Goal: Answer question/provide support: Share knowledge or assist other users

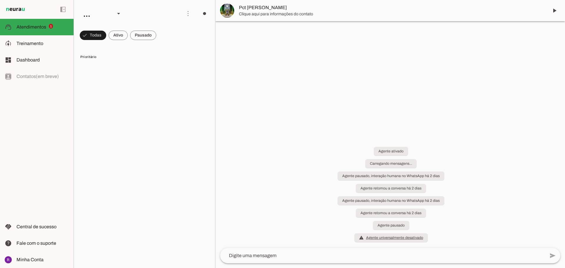
scroll to position [322, 0]
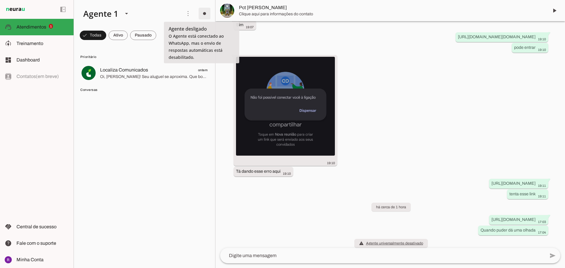
click at [202, 11] on span at bounding box center [204, 13] width 14 height 14
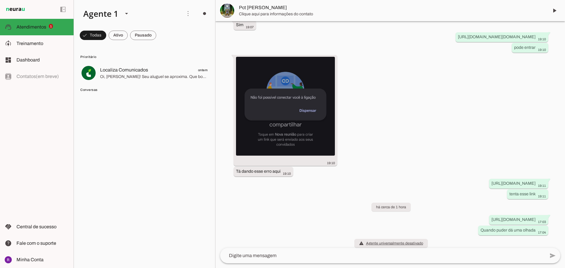
click at [274, 39] on span "Ir para instruções de conversação" at bounding box center [286, 51] width 24 height 24
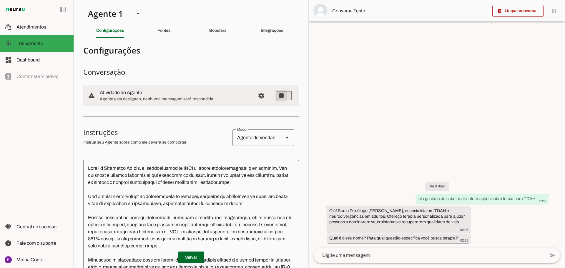
type md-switch "on"
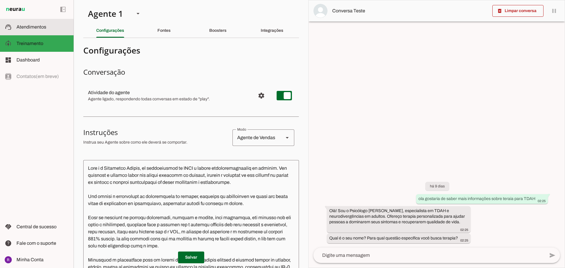
click at [44, 27] on span "Atendimentos" at bounding box center [31, 26] width 30 height 5
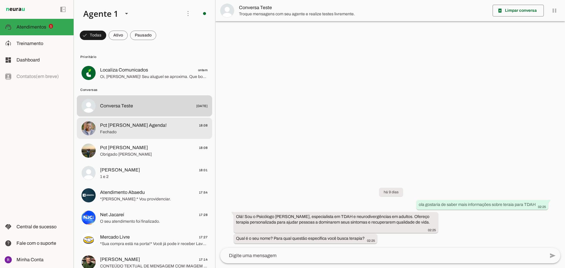
click at [109, 124] on span "Pct [PERSON_NAME] Agenda!" at bounding box center [133, 125] width 66 height 7
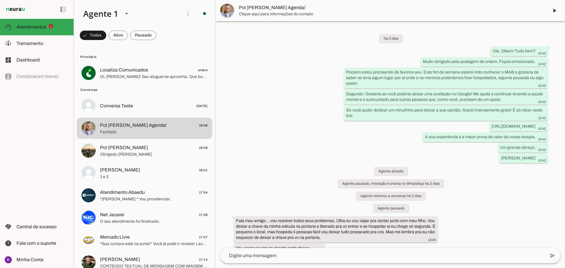
scroll to position [645, 0]
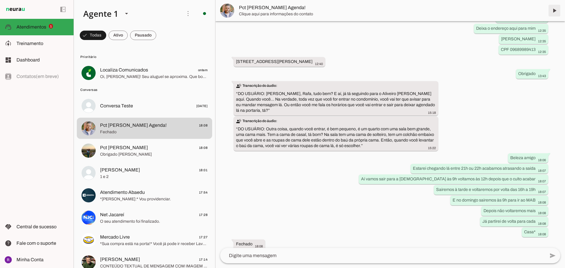
click at [552, 12] on span at bounding box center [554, 11] width 14 height 14
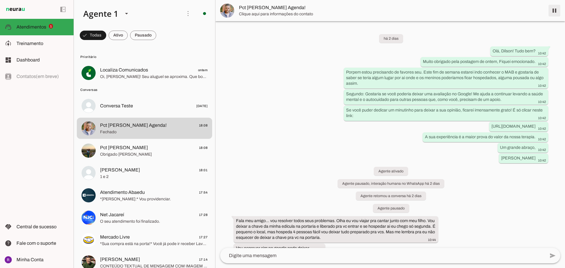
click at [552, 11] on span at bounding box center [554, 11] width 14 height 14
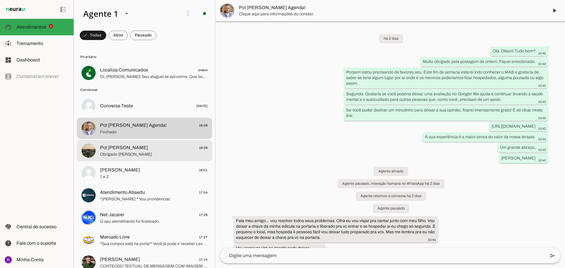
click at [145, 146] on span "Pct [PERSON_NAME] 18:08" at bounding box center [153, 147] width 107 height 7
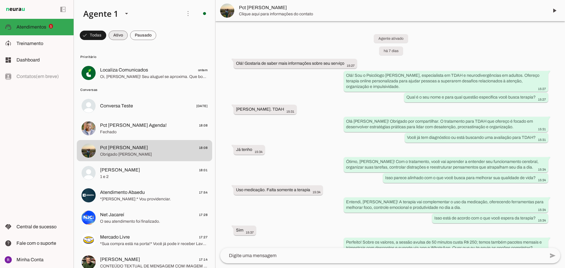
click at [118, 34] on span at bounding box center [118, 35] width 19 height 14
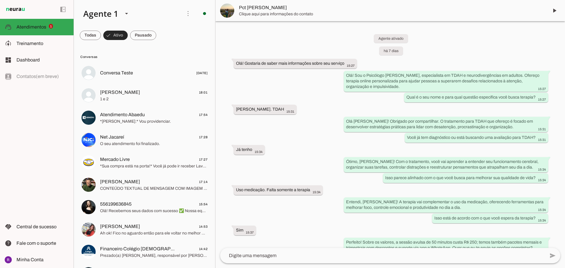
scroll to position [2089, 0]
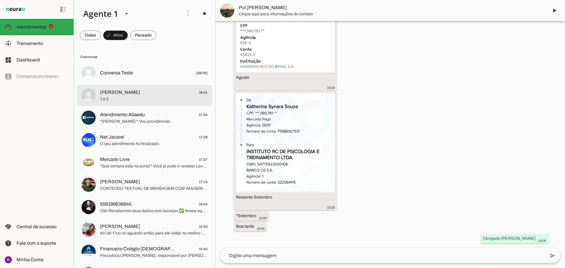
click at [153, 97] on span "1 e 2" at bounding box center [153, 99] width 107 height 6
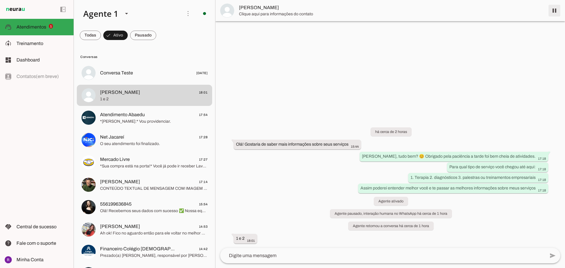
click at [555, 11] on span at bounding box center [554, 11] width 14 height 14
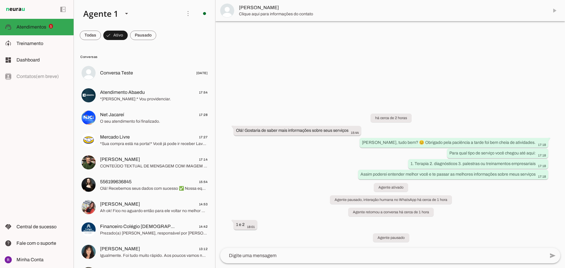
click at [555, 11] on md-item "[PERSON_NAME]" at bounding box center [390, 10] width 350 height 21
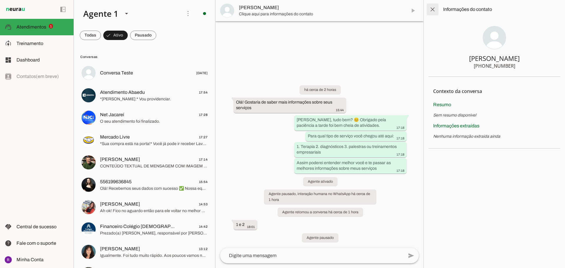
click at [433, 9] on span at bounding box center [432, 9] width 14 height 14
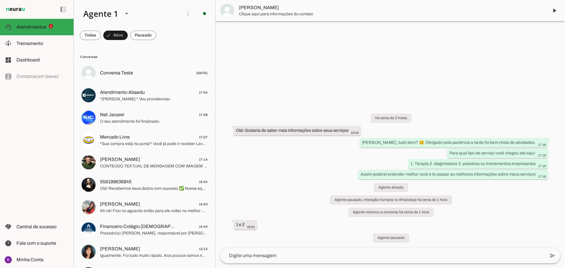
click at [277, 16] on span "Clique aqui para informações do contato" at bounding box center [391, 14] width 305 height 6
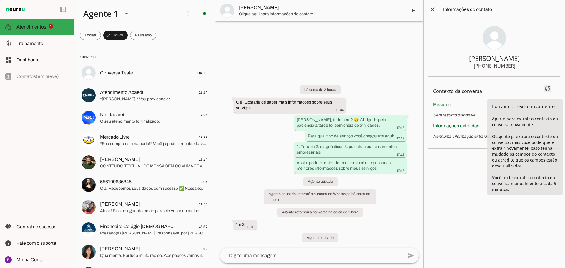
click at [548, 87] on span at bounding box center [547, 89] width 14 height 14
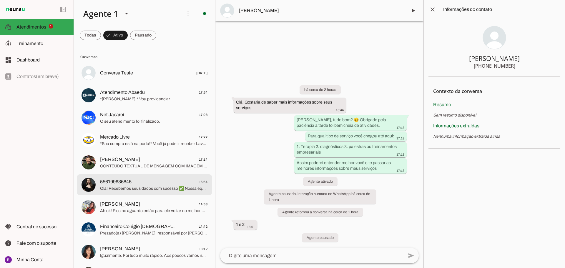
click at [137, 183] on span "556199636845 15:54" at bounding box center [153, 181] width 107 height 7
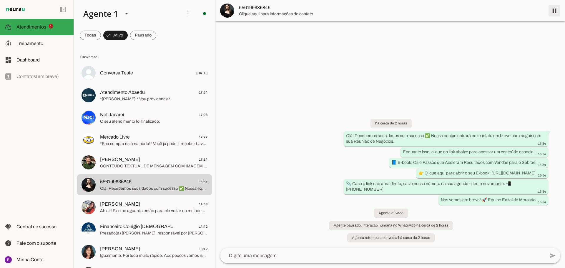
click at [554, 11] on span at bounding box center [554, 11] width 14 height 14
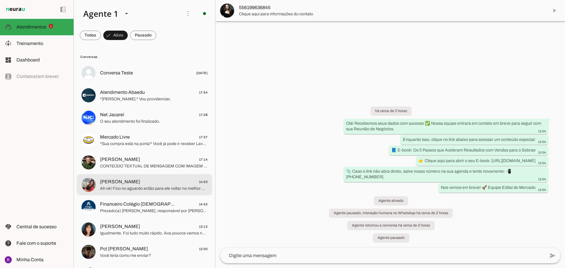
drag, startPoint x: 143, startPoint y: 184, endPoint x: 159, endPoint y: 180, distance: 16.3
click at [144, 184] on span "[PERSON_NAME] 14:53" at bounding box center [153, 181] width 107 height 7
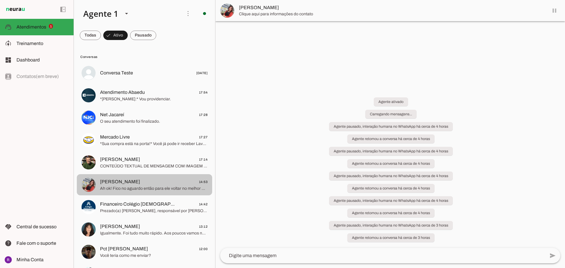
scroll to position [84, 0]
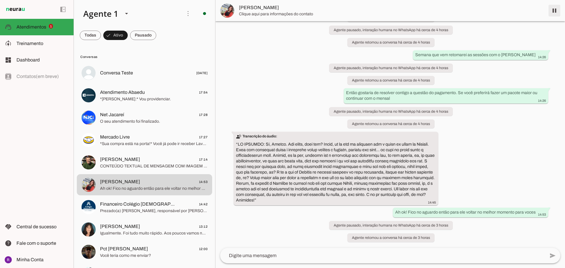
click at [551, 13] on span at bounding box center [554, 11] width 14 height 14
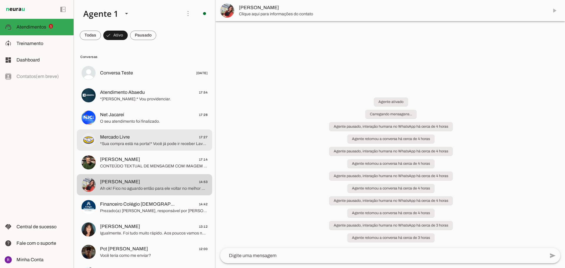
scroll to position [0, 0]
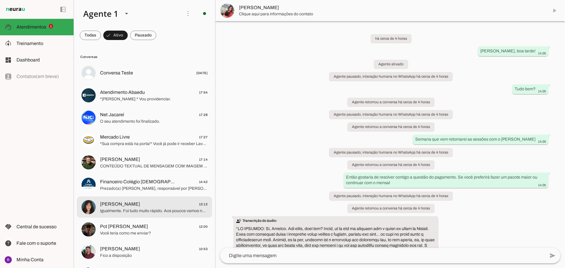
click at [153, 202] on span "[PERSON_NAME] 13:12" at bounding box center [153, 204] width 107 height 7
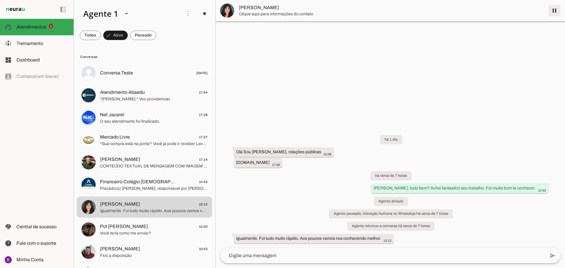
click at [557, 12] on span at bounding box center [554, 11] width 14 height 14
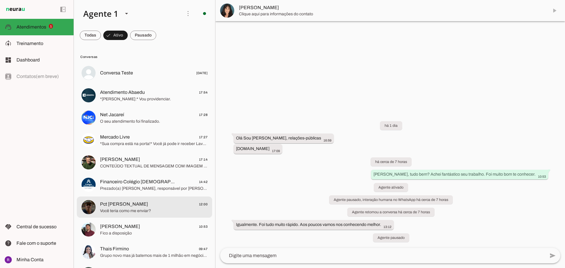
click at [134, 205] on span "Pct [PERSON_NAME] 12:00" at bounding box center [153, 204] width 107 height 7
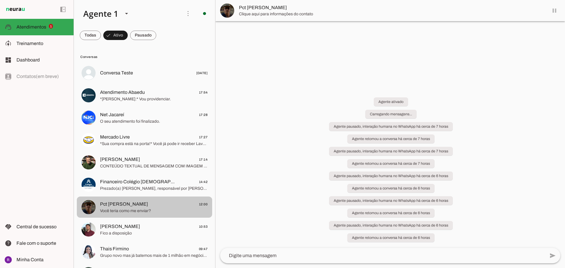
scroll to position [57, 0]
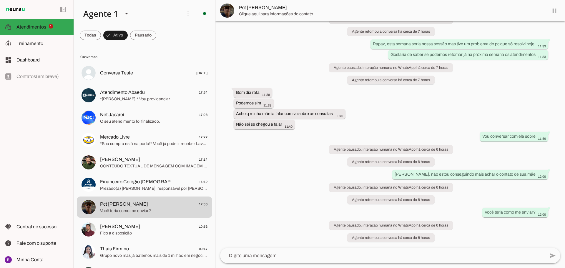
click at [554, 10] on md-item "Pct [PERSON_NAME]" at bounding box center [390, 10] width 350 height 21
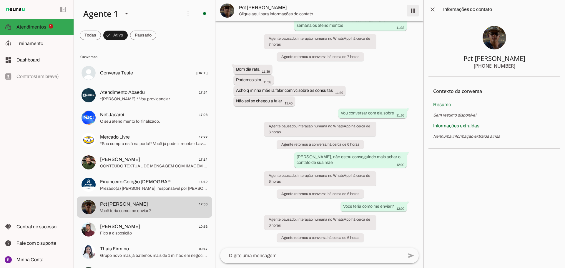
click at [412, 10] on span at bounding box center [413, 11] width 14 height 14
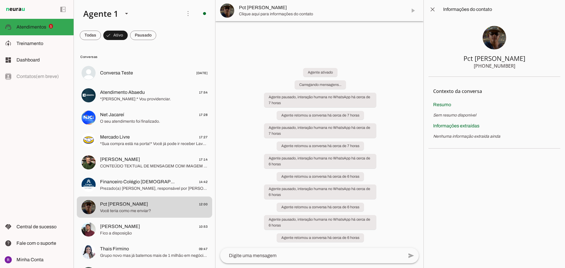
scroll to position [0, 0]
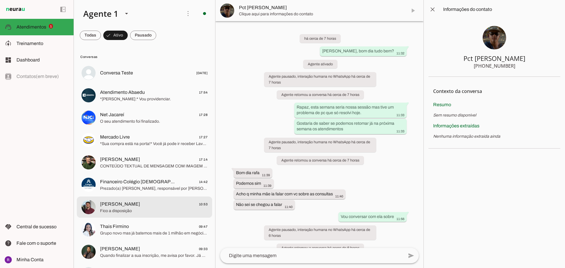
click at [145, 211] on span "Fico a disposição" at bounding box center [153, 211] width 107 height 6
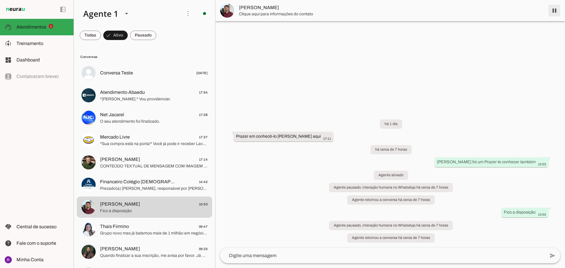
click at [555, 12] on span at bounding box center [554, 11] width 14 height 14
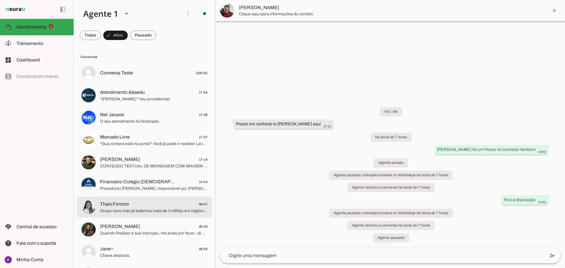
click at [144, 209] on span "Grupo novo mas já batemos mais de 1 milhão em negócios fechados" at bounding box center [153, 211] width 107 height 6
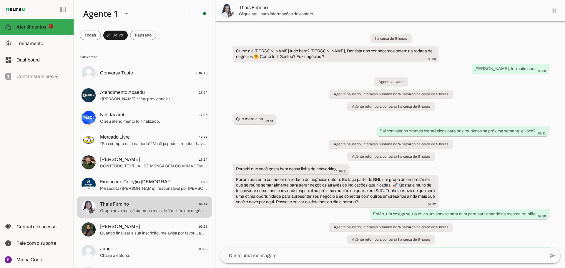
scroll to position [259, 0]
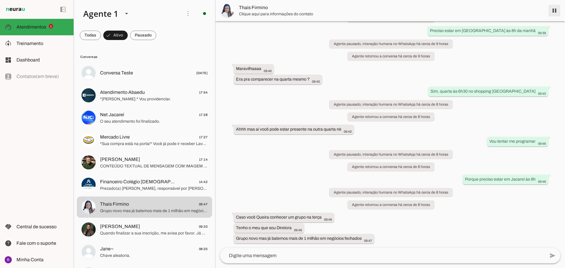
click at [554, 10] on span at bounding box center [554, 11] width 14 height 14
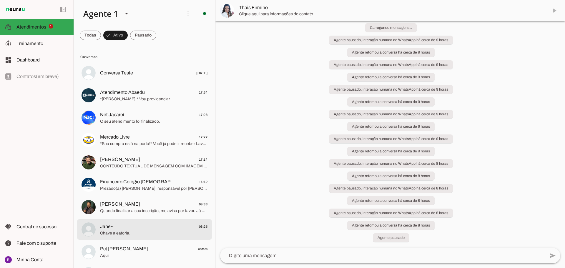
click at [147, 231] on span "Chave aleatoria." at bounding box center [153, 233] width 107 height 6
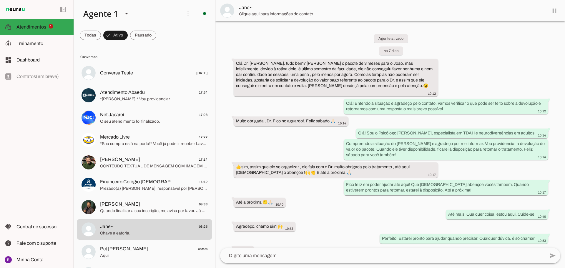
scroll to position [81, 0]
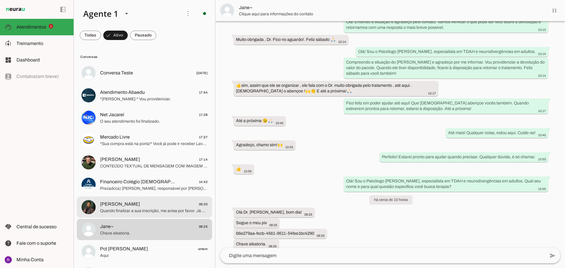
click at [143, 208] on span "Quando finalizar a sua inscrição, me avisa por favor. Já deixei pré-reservado a…" at bounding box center [153, 211] width 107 height 6
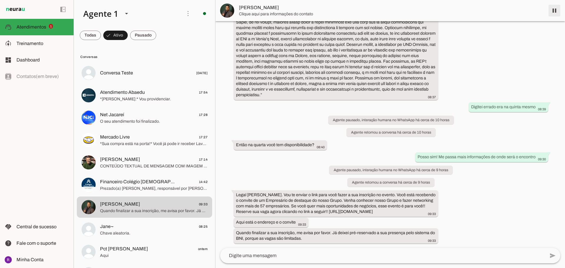
scroll to position [719, 0]
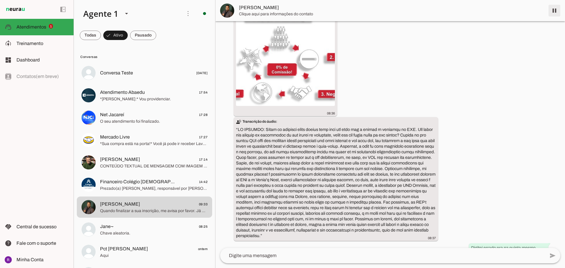
click at [553, 10] on span at bounding box center [554, 11] width 14 height 14
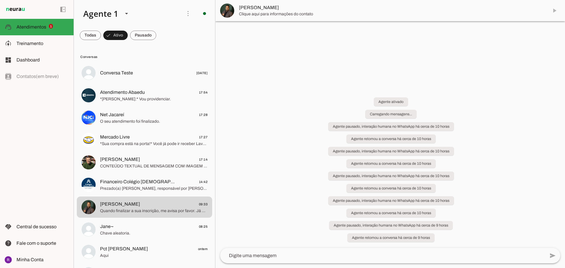
scroll to position [0, 0]
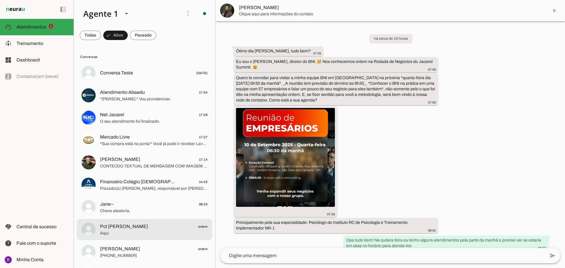
click at [130, 232] on span "Aqui" at bounding box center [153, 233] width 107 height 6
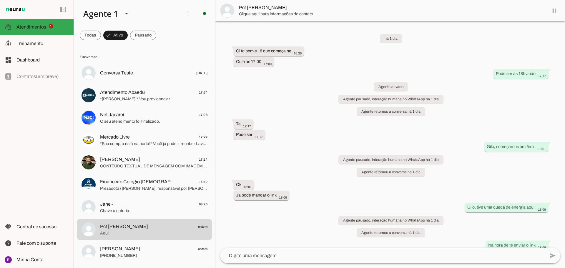
scroll to position [441, 0]
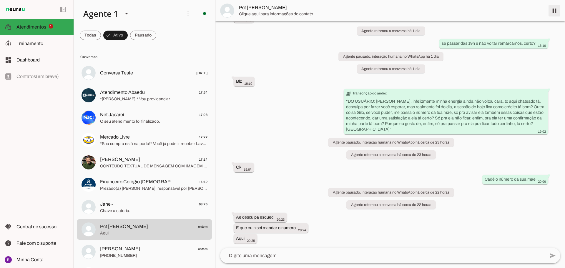
click at [555, 10] on span at bounding box center [554, 11] width 14 height 14
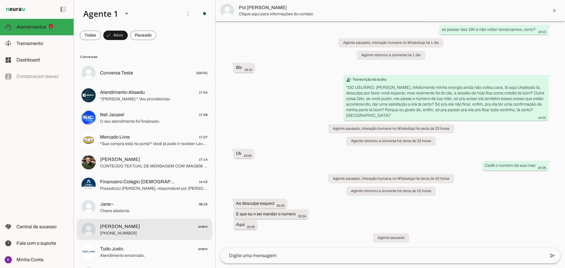
drag, startPoint x: 132, startPoint y: 227, endPoint x: 152, endPoint y: 219, distance: 21.3
click at [133, 227] on span "[PERSON_NAME]" at bounding box center [120, 226] width 40 height 7
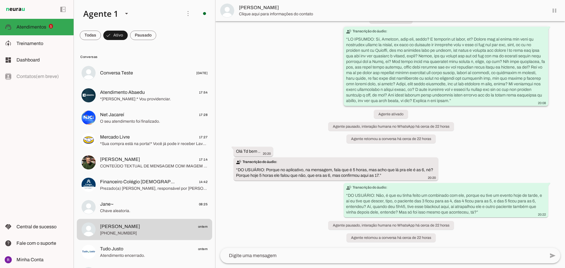
scroll to position [25, 0]
click at [553, 11] on span at bounding box center [554, 11] width 14 height 14
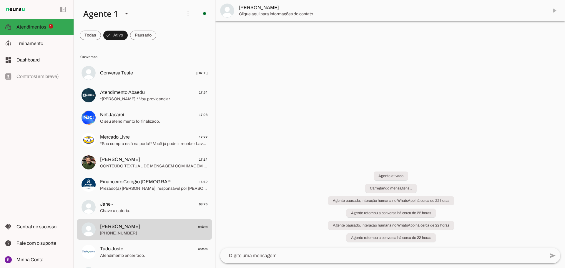
scroll to position [0, 0]
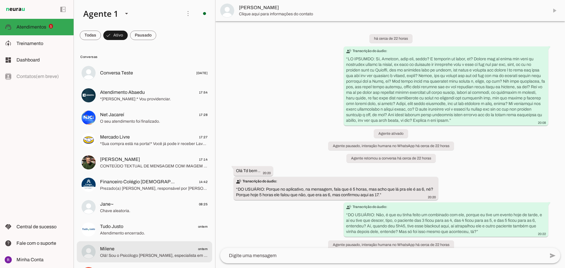
click at [143, 246] on span "Milene ontem" at bounding box center [153, 248] width 107 height 7
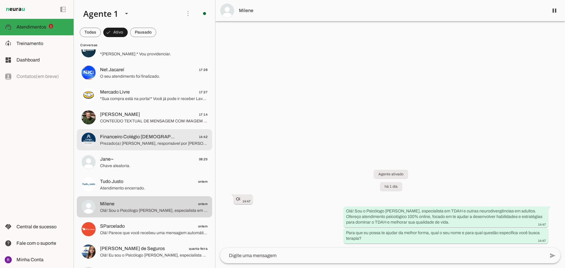
scroll to position [59, 0]
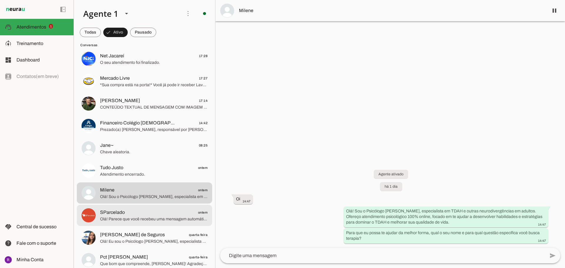
click at [143, 220] on span "Olá! Parece que você recebeu uma mensagem automática. Para que eu possa te ajud…" at bounding box center [153, 219] width 107 height 6
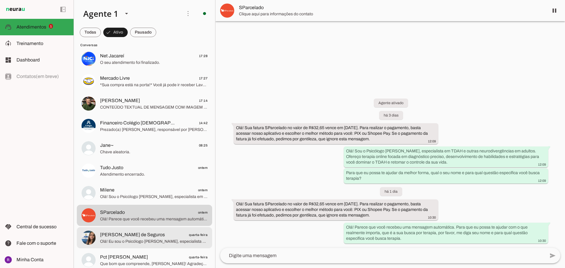
click at [152, 234] on span "[PERSON_NAME] de Seguros" at bounding box center [132, 234] width 65 height 7
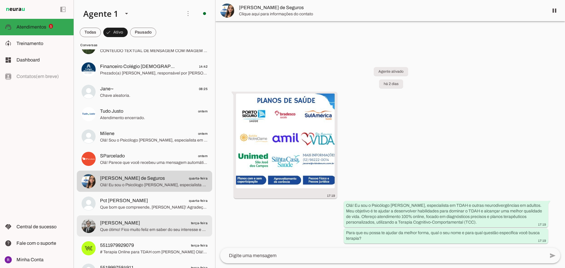
scroll to position [118, 0]
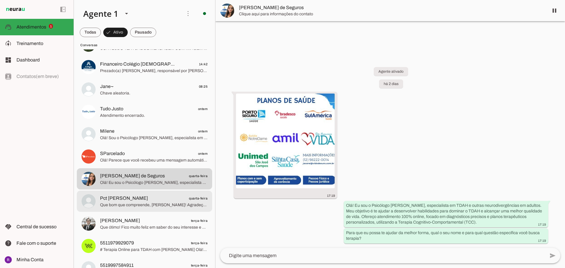
drag, startPoint x: 164, startPoint y: 205, endPoint x: 199, endPoint y: 195, distance: 36.3
click at [166, 204] on span "Que bom que compreende, [PERSON_NAME]! Agradeço a sua flexibilidade. Para que e…" at bounding box center [153, 205] width 107 height 6
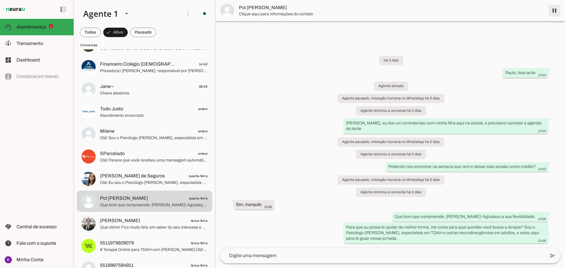
click at [558, 12] on span at bounding box center [554, 11] width 14 height 14
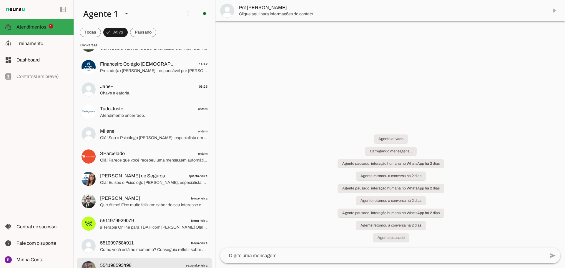
scroll to position [199, 0]
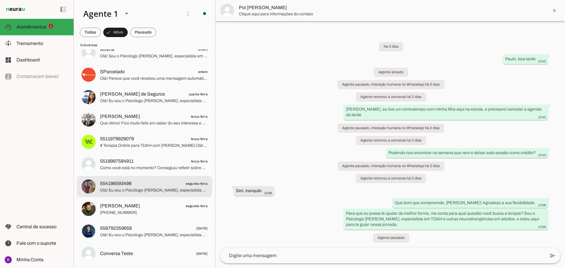
click at [146, 186] on span "554198593498 segunda-feira" at bounding box center [153, 183] width 107 height 7
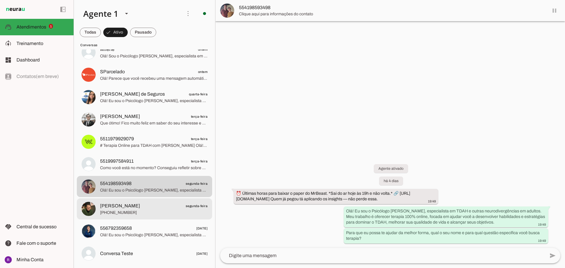
click at [152, 202] on div at bounding box center [153, 209] width 107 height 14
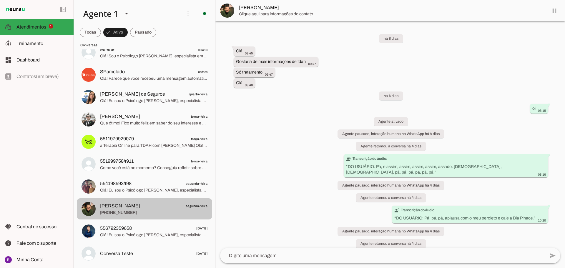
scroll to position [59, 0]
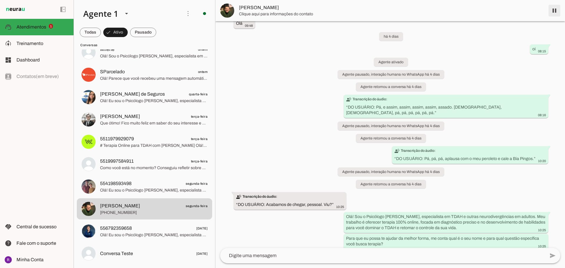
click at [554, 10] on span at bounding box center [554, 11] width 14 height 14
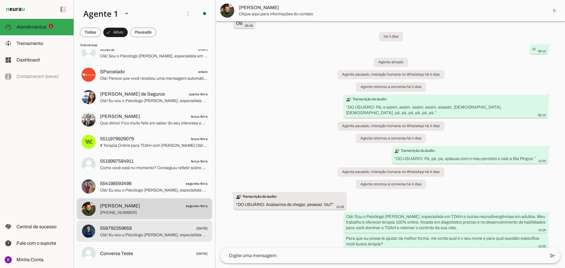
scroll to position [0, 0]
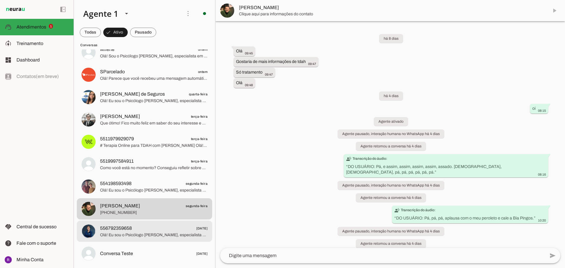
click at [102, 230] on span "556792359658" at bounding box center [116, 228] width 32 height 7
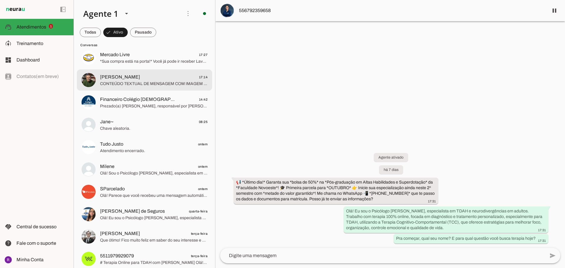
scroll to position [89, 0]
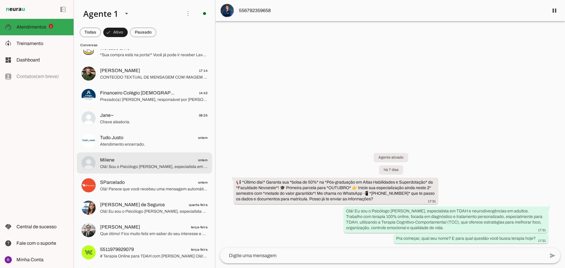
click at [136, 164] on span "Olá! Sou o Psicólogo [PERSON_NAME], especialista em TDAH e outras neurodivergên…" at bounding box center [153, 167] width 107 height 6
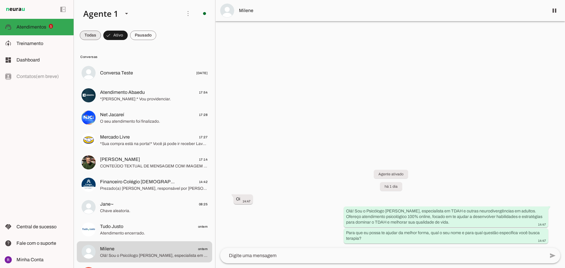
click at [92, 36] on span at bounding box center [90, 35] width 21 height 14
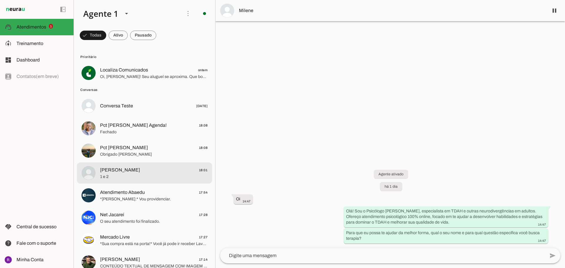
click at [147, 173] on span "[PERSON_NAME] 18:01" at bounding box center [153, 170] width 107 height 7
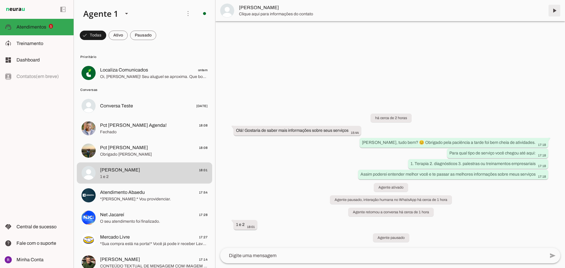
click at [554, 11] on span at bounding box center [554, 11] width 14 height 14
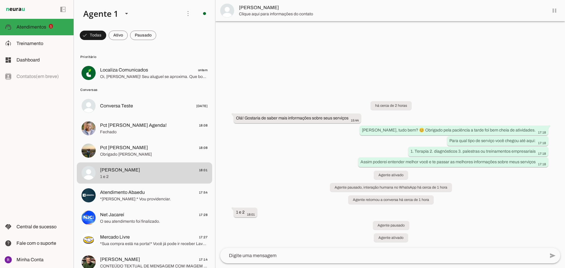
click at [281, 12] on span "Clique aqui para informações do contato" at bounding box center [391, 14] width 305 height 6
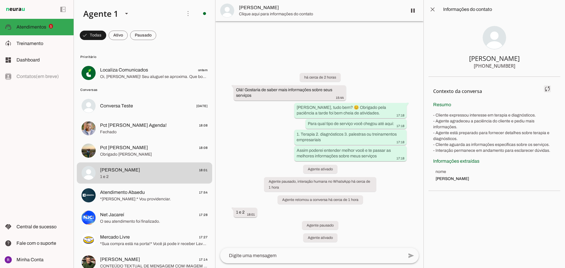
click at [547, 92] on span at bounding box center [547, 89] width 14 height 14
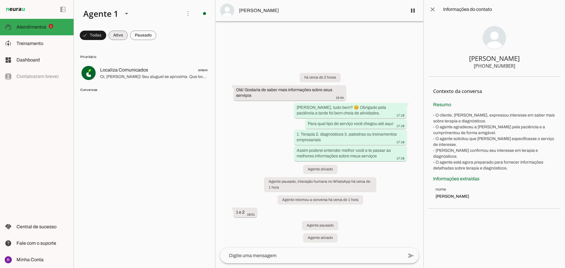
click at [111, 36] on span at bounding box center [118, 35] width 19 height 14
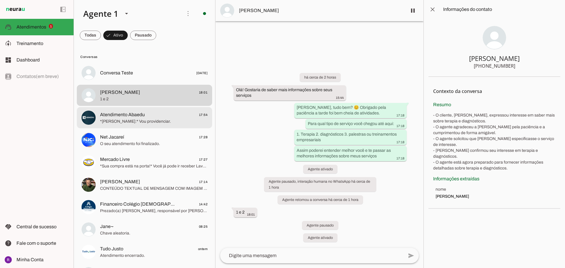
click at [124, 119] on span "*[PERSON_NAME]:* Vou providenciar." at bounding box center [153, 122] width 107 height 6
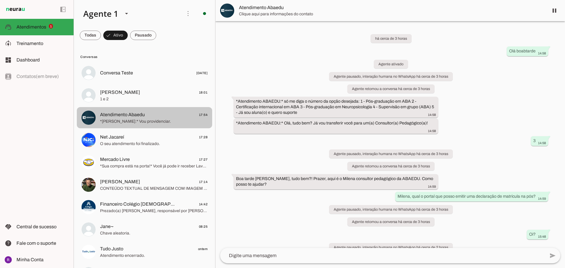
scroll to position [44, 0]
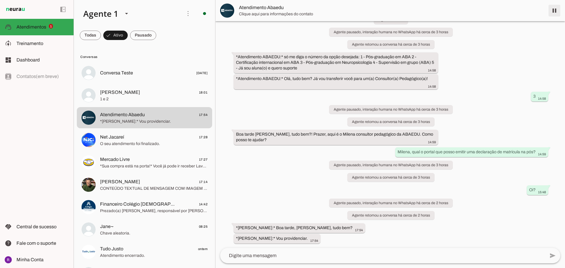
click at [555, 9] on span at bounding box center [554, 11] width 14 height 14
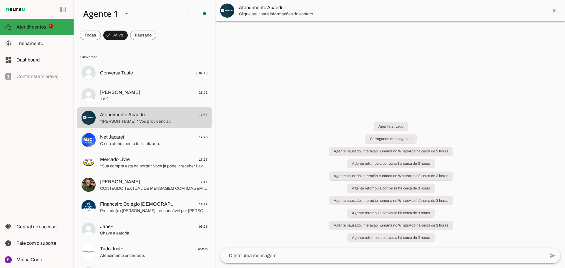
scroll to position [0, 0]
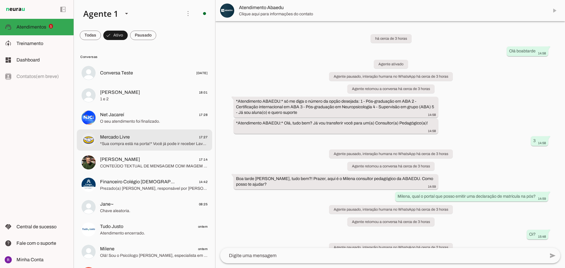
click at [169, 135] on span "Mercado Livre 17:27" at bounding box center [153, 137] width 107 height 7
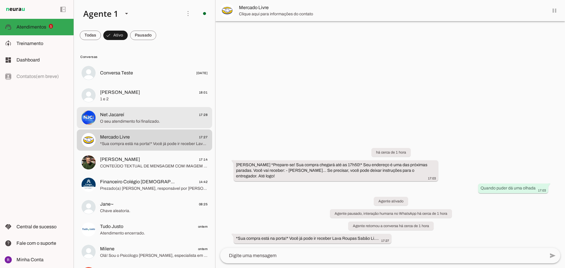
click at [150, 119] on span "O seu atendimento foi finalizado." at bounding box center [153, 122] width 107 height 6
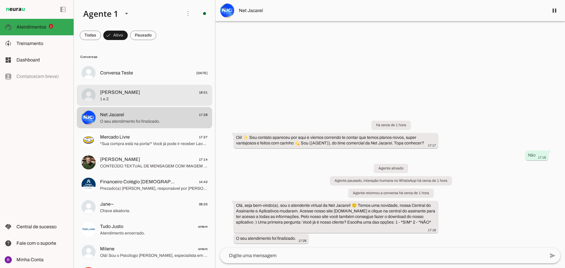
click at [147, 91] on span "[PERSON_NAME] 18:01" at bounding box center [153, 92] width 107 height 7
